Goal: Task Accomplishment & Management: Use online tool/utility

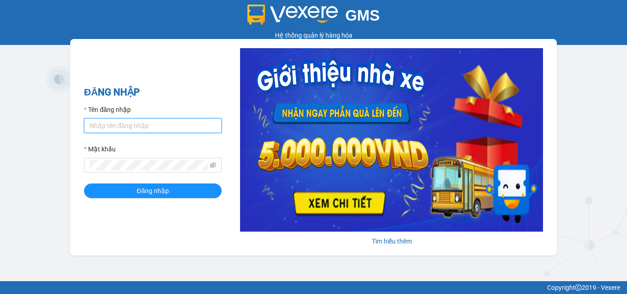
click at [139, 125] on input "Tên đăng nhập" at bounding box center [153, 125] width 138 height 15
type input "dothihien.ductruong"
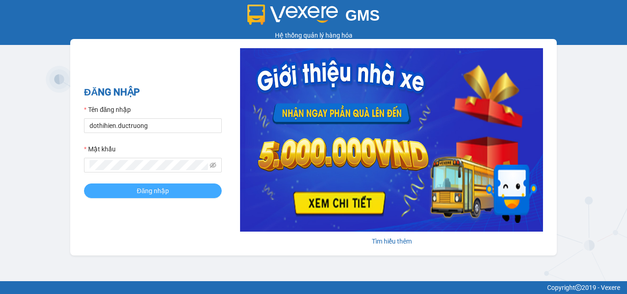
click at [150, 191] on span "Đăng nhập" at bounding box center [153, 191] width 32 height 10
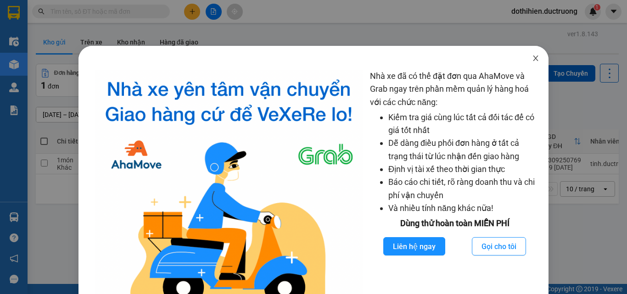
click at [533, 57] on icon "close" at bounding box center [535, 58] width 7 height 7
